Goal: Task Accomplishment & Management: Use online tool/utility

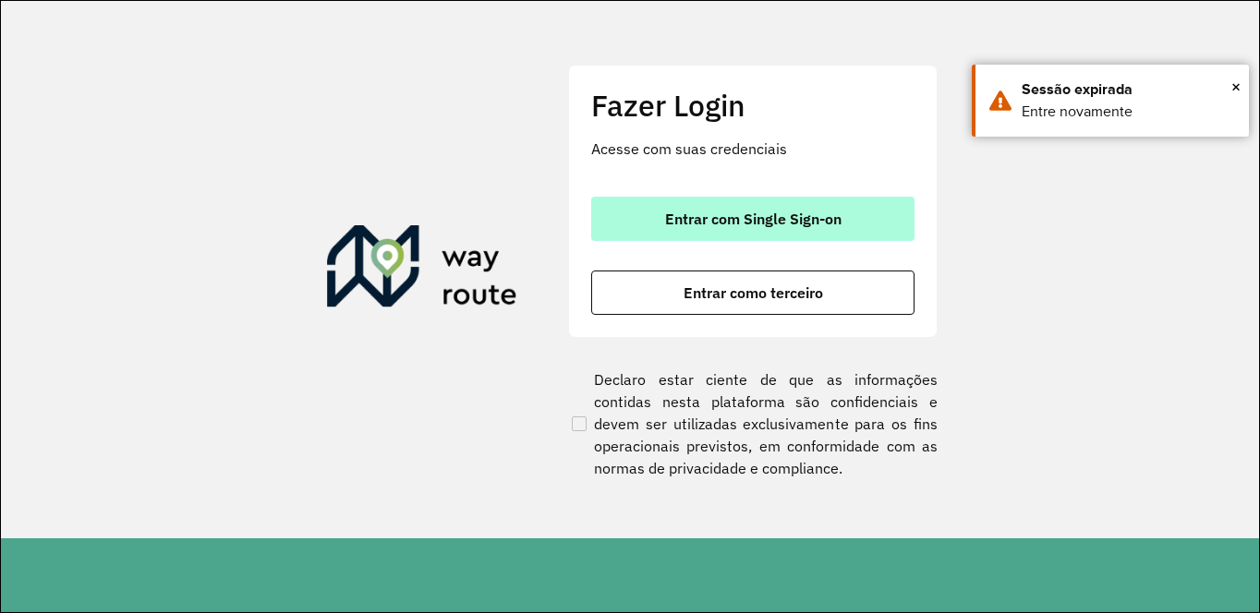
click at [775, 216] on span "Entrar com Single Sign-on" at bounding box center [753, 218] width 176 height 15
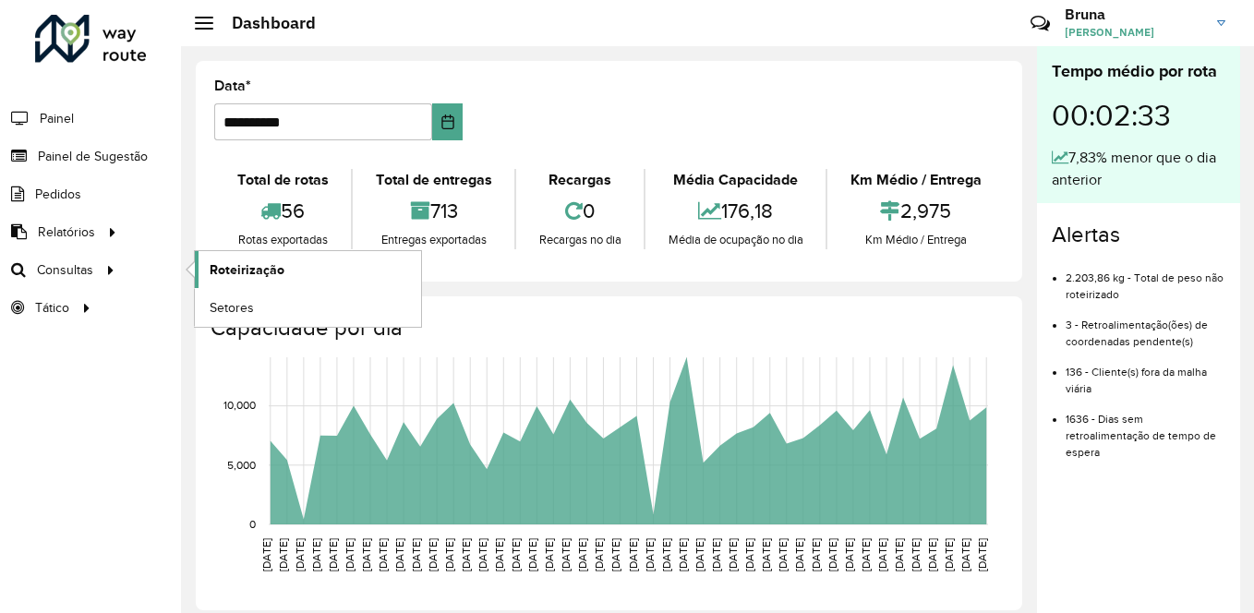
click at [245, 278] on span "Roteirização" at bounding box center [247, 269] width 75 height 19
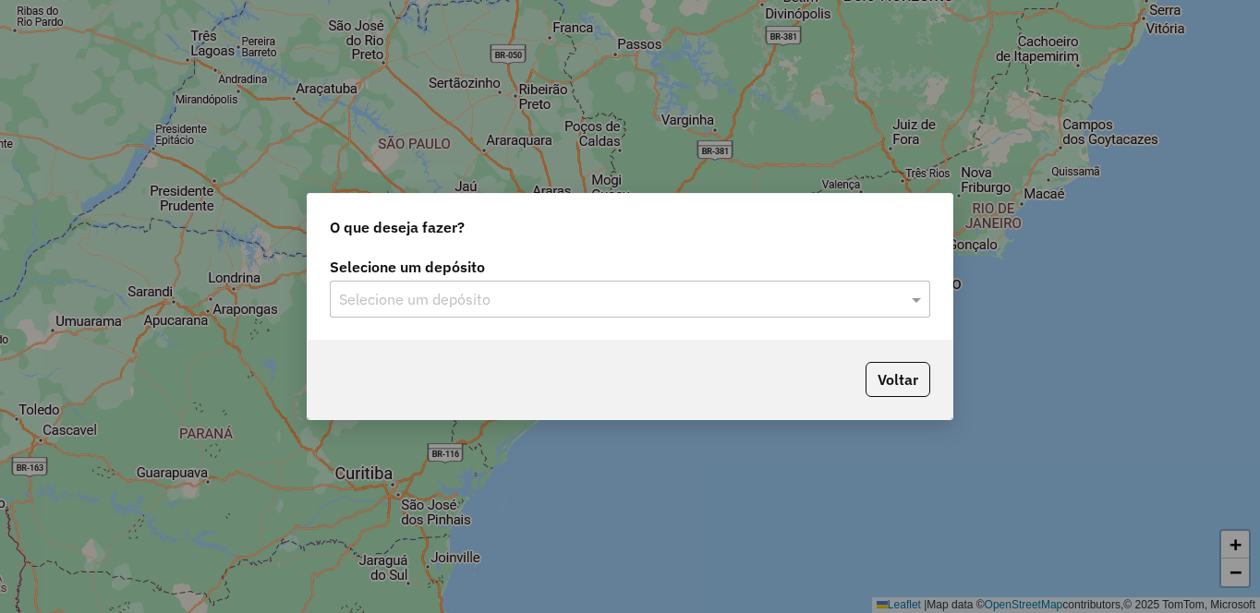
click at [454, 300] on input "text" at bounding box center [611, 300] width 545 height 22
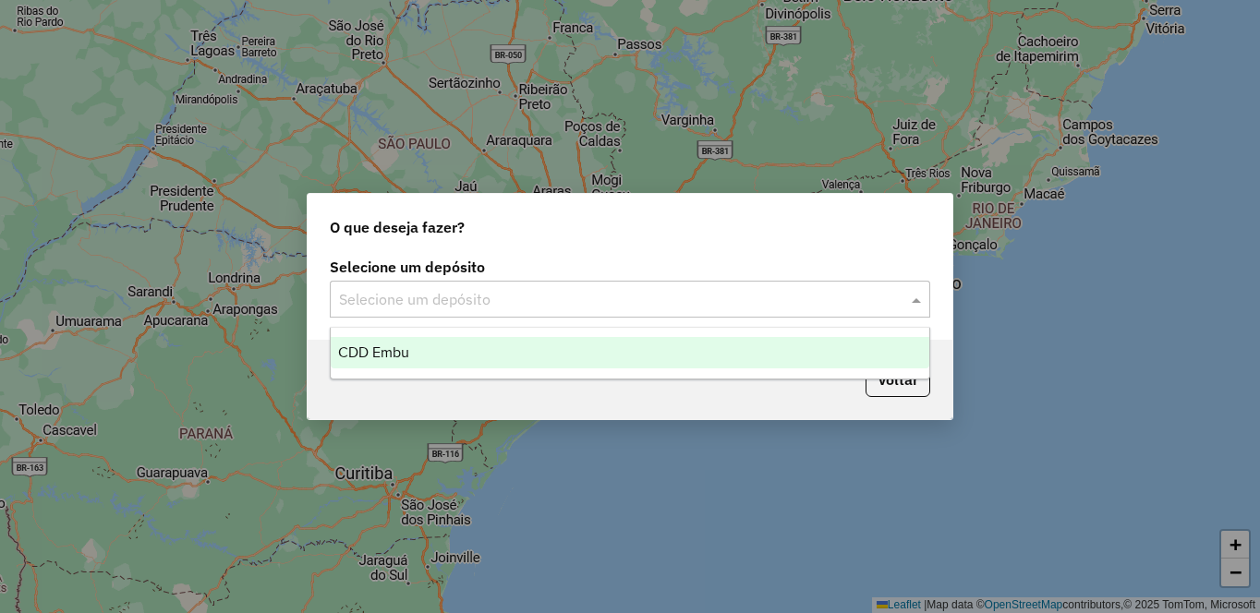
click at [440, 353] on div "CDD Embu" at bounding box center [630, 352] width 598 height 31
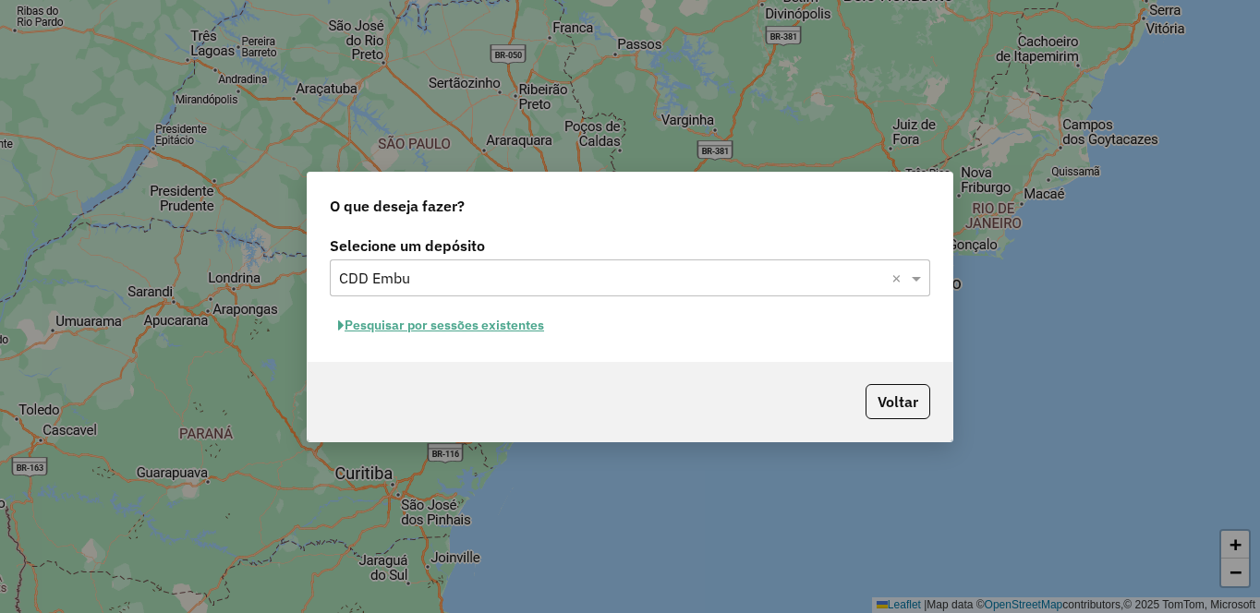
click at [419, 331] on button "Pesquisar por sessões existentes" at bounding box center [441, 325] width 223 height 29
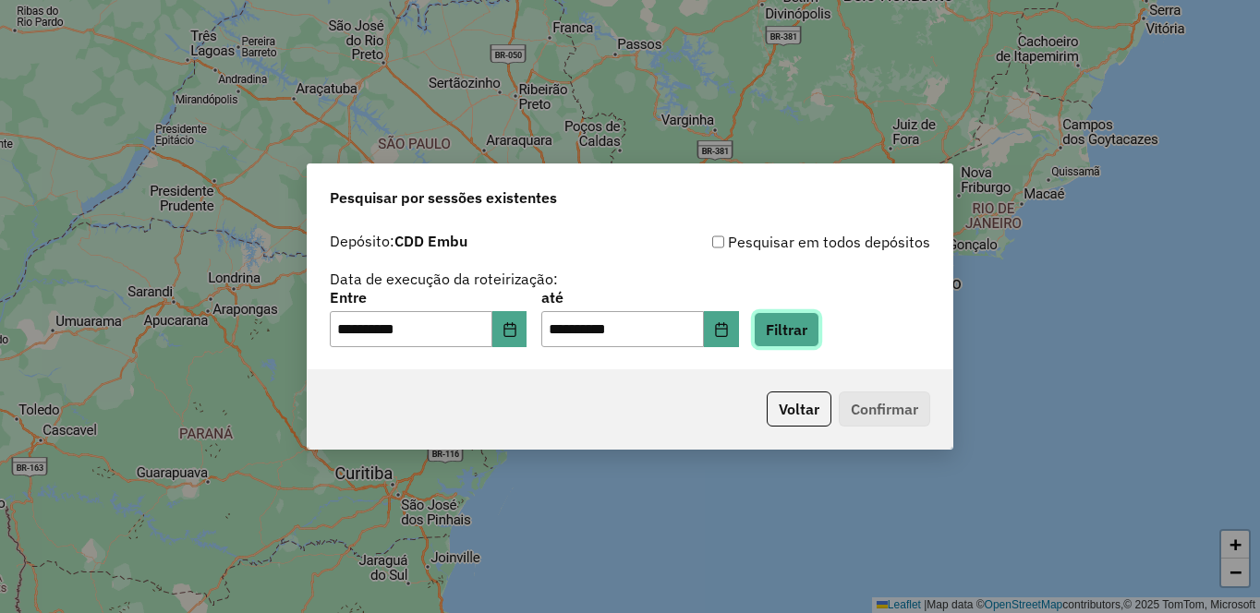
click at [819, 331] on button "Filtrar" at bounding box center [787, 329] width 66 height 35
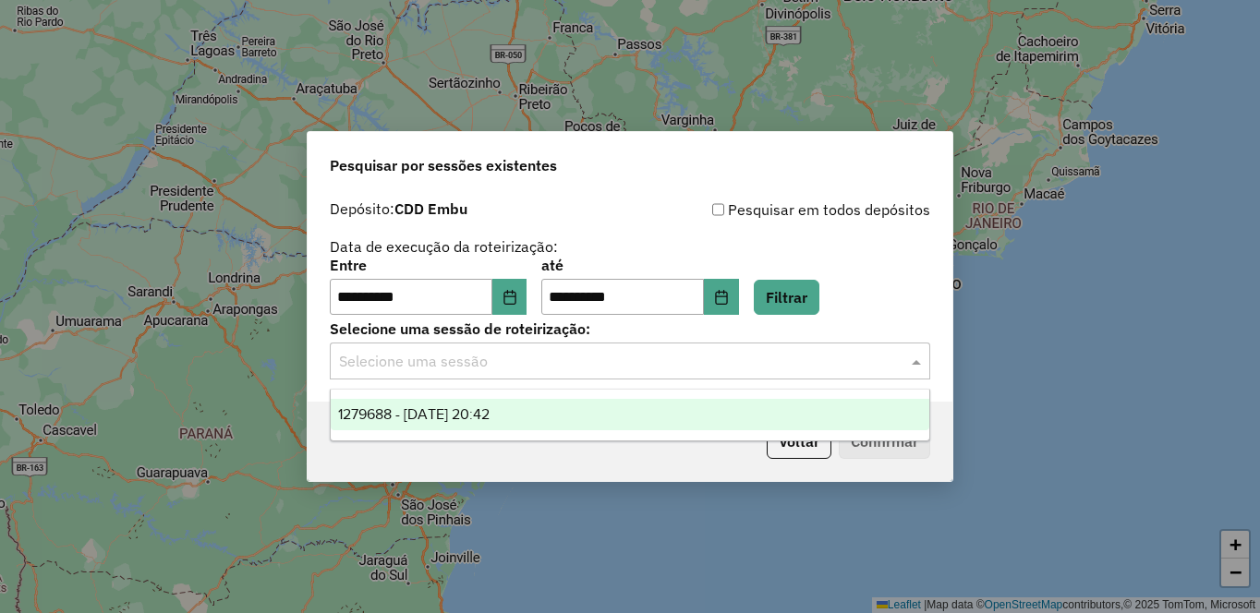
click at [694, 354] on input "text" at bounding box center [611, 362] width 545 height 22
click at [450, 419] on span "1279688 - 20/09/2025 20:42" at bounding box center [413, 414] width 151 height 16
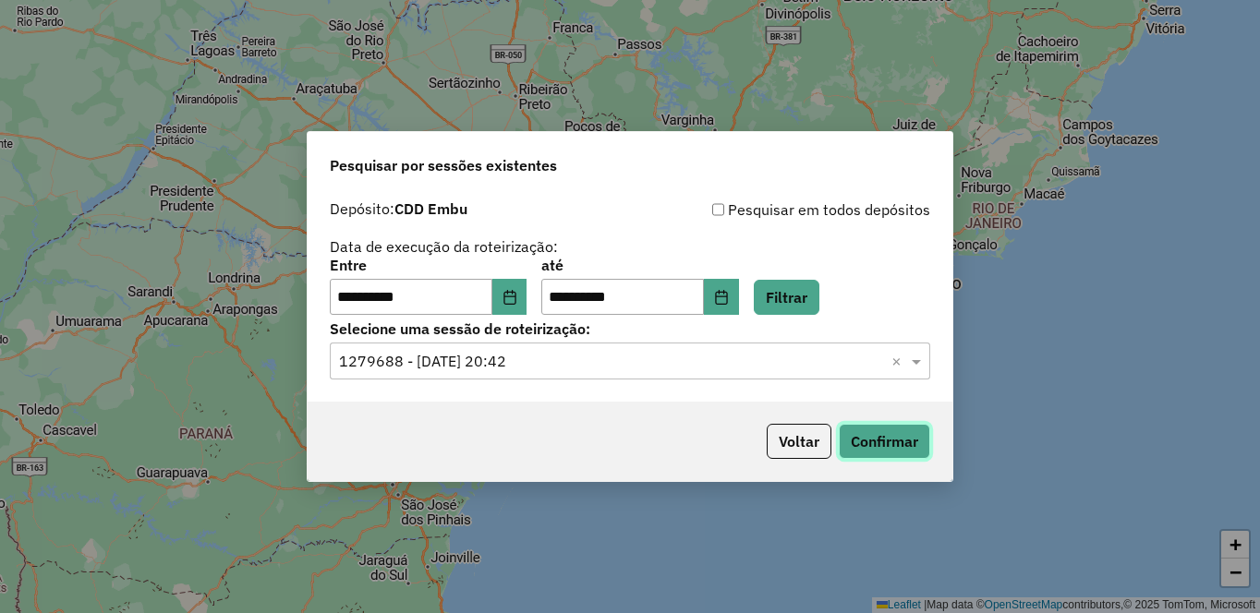
click at [888, 432] on button "Confirmar" at bounding box center [884, 441] width 91 height 35
